Goal: Task Accomplishment & Management: Manage account settings

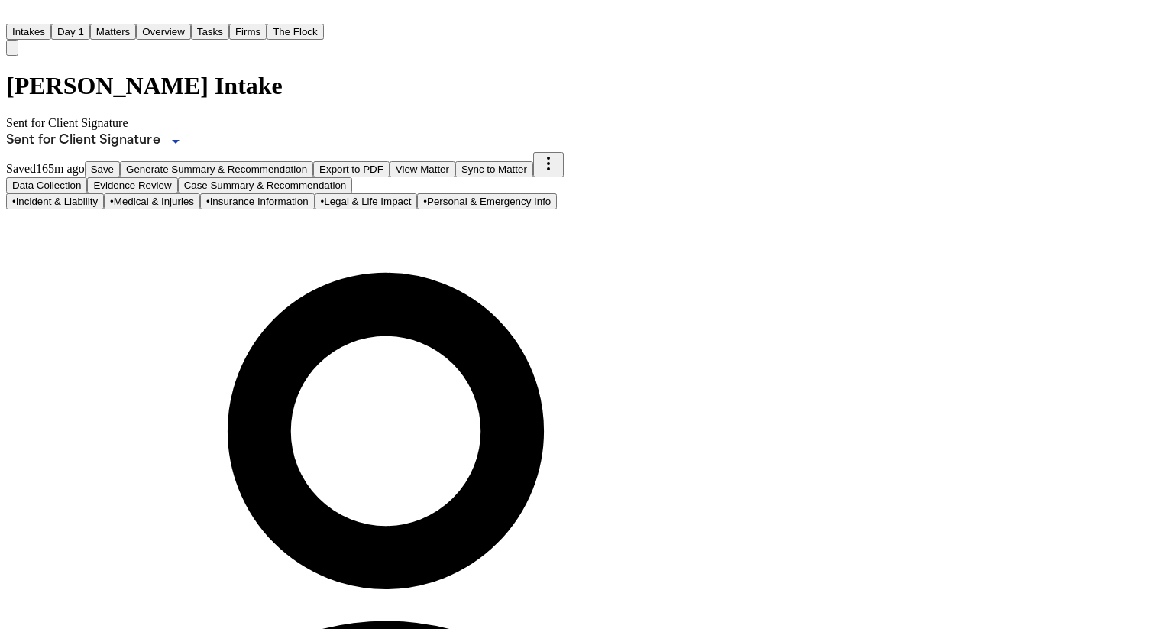
click at [766, 26] on nav "Intakes Day 1 Matters Overview Tasks Firms The Flock BA" at bounding box center [386, 31] width 760 height 50
click at [57, 84] on text "BA" at bounding box center [51, 89] width 14 height 11
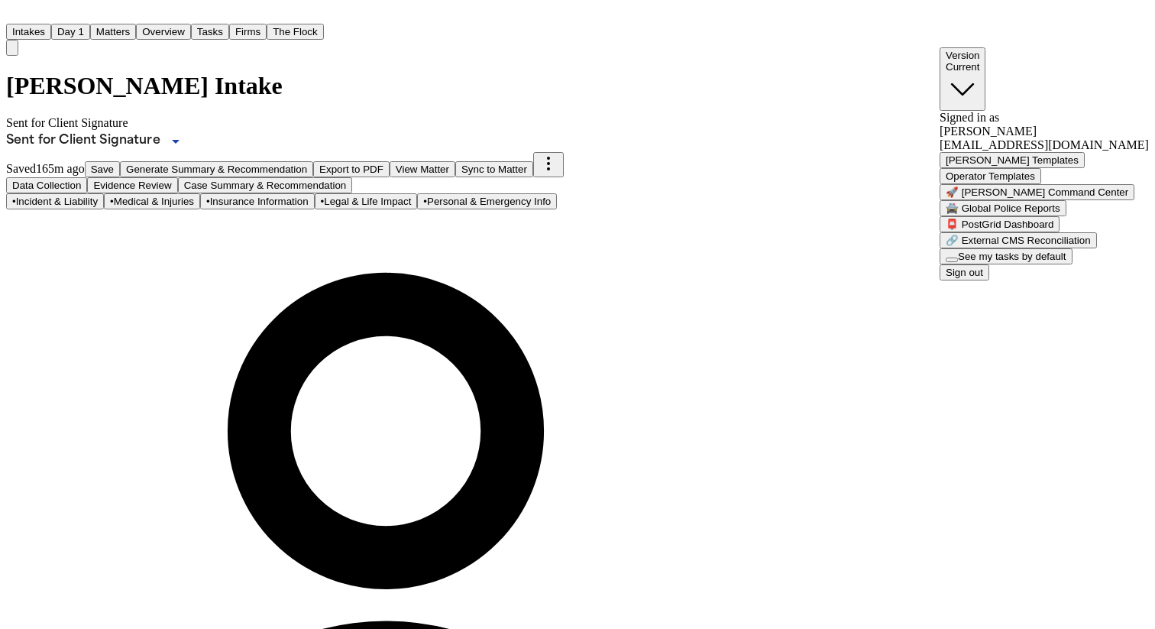
click at [989, 280] on button "Sign out" at bounding box center [964, 272] width 50 height 16
